Goal: Task Accomplishment & Management: Manage account settings

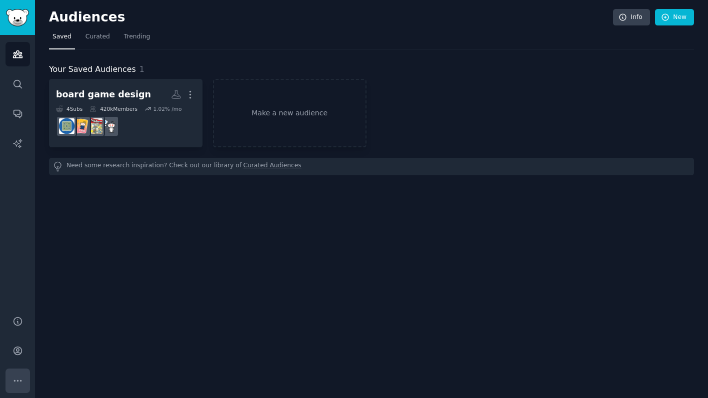
click at [10, 381] on button "More" at bounding box center [17, 381] width 24 height 24
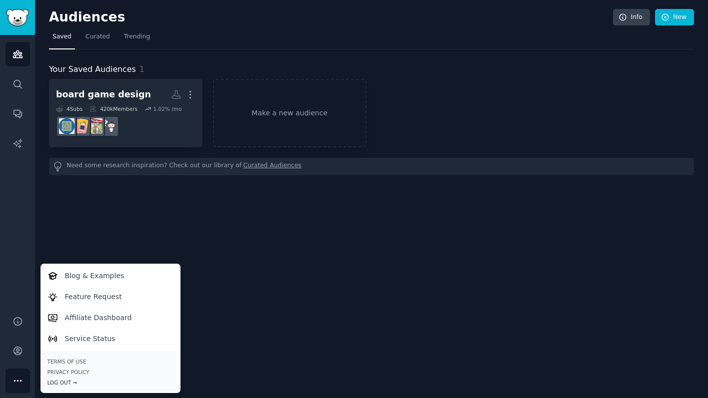
click at [104, 381] on div "Log Out →" at bounding box center [110, 382] width 126 height 7
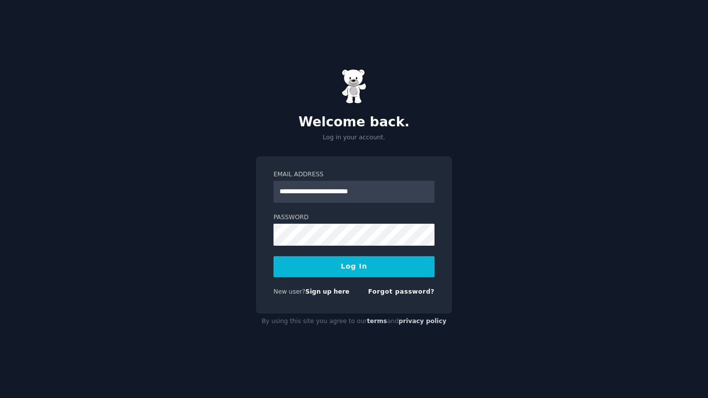
type input "**********"
click at [366, 267] on button "Log In" at bounding box center [353, 266] width 161 height 21
